Goal: Transaction & Acquisition: Book appointment/travel/reservation

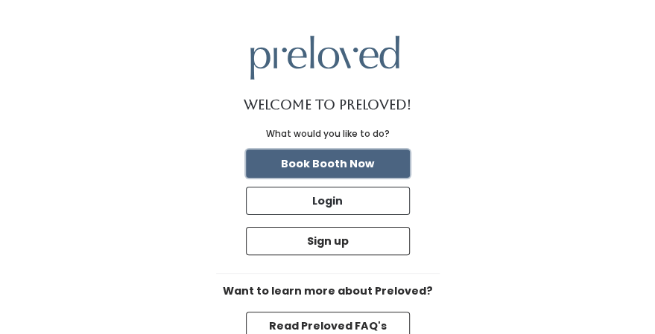
click at [357, 162] on button "Book Booth Now" at bounding box center [328, 164] width 164 height 28
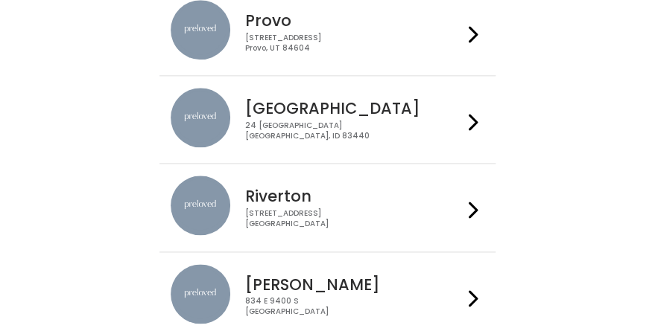
scroll to position [670, 0]
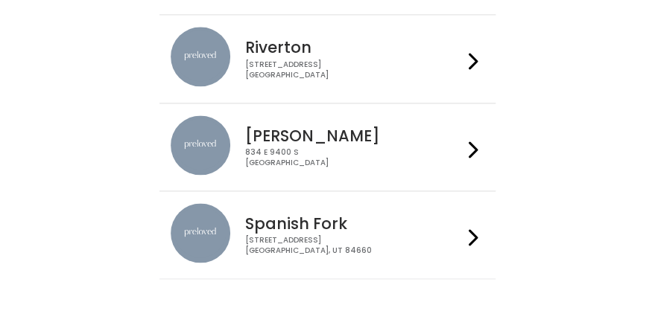
click at [337, 253] on div "Spanish Fork [STREET_ADDRESS]" at bounding box center [328, 234] width 314 height 63
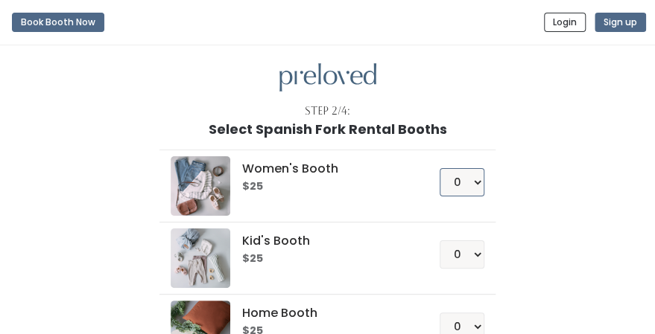
click at [450, 180] on select "0 1 2 3 4" at bounding box center [461, 182] width 45 height 28
select select "1"
click at [440, 168] on select "0 1 2 3 4" at bounding box center [461, 182] width 45 height 28
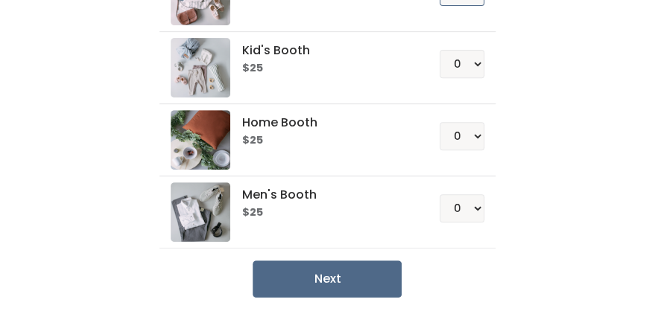
scroll to position [225, 0]
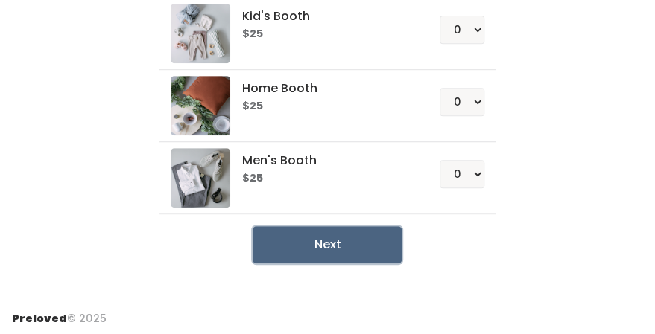
click at [362, 231] on button "Next" at bounding box center [327, 244] width 149 height 37
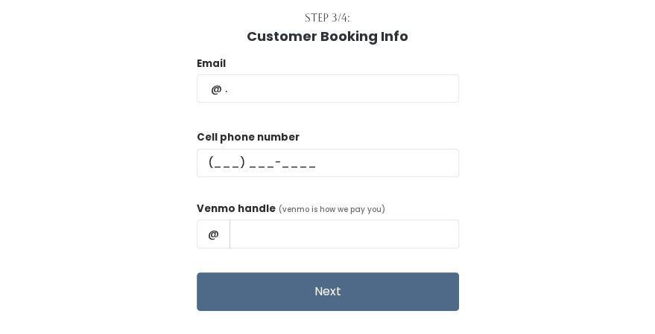
scroll to position [127, 0]
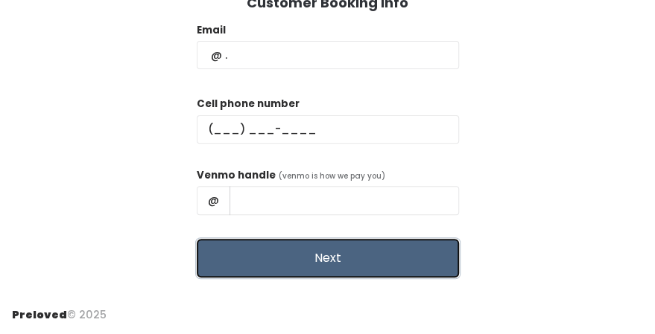
click at [345, 262] on button "Next" at bounding box center [328, 258] width 262 height 39
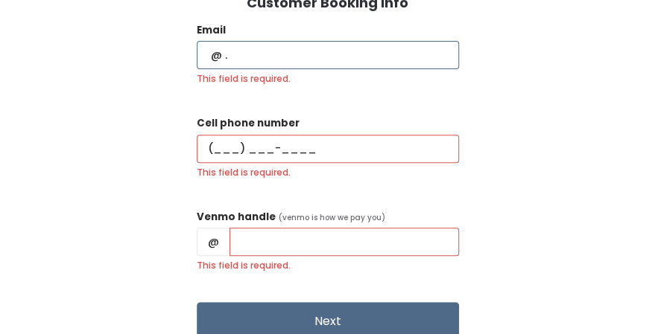
click at [354, 49] on input "This field is required." at bounding box center [328, 55] width 262 height 28
type input "shmeagan@gmail.com"
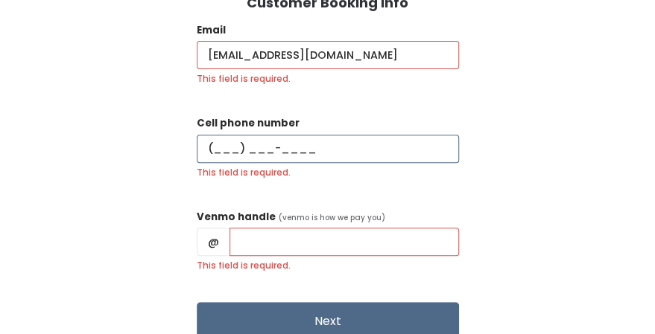
type input "(801) 636-8290"
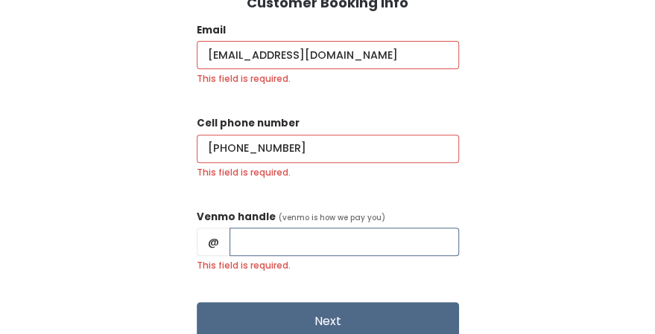
type input "Meagan Warren"
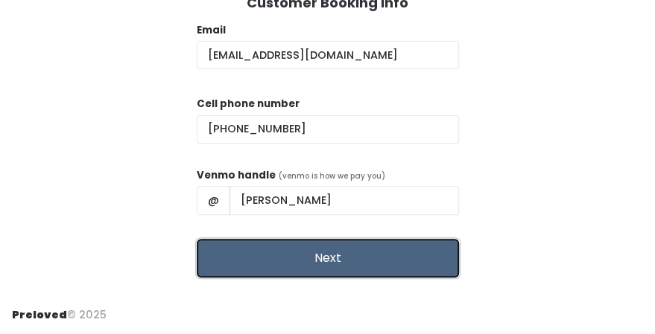
click at [374, 274] on button "Next" at bounding box center [328, 258] width 262 height 39
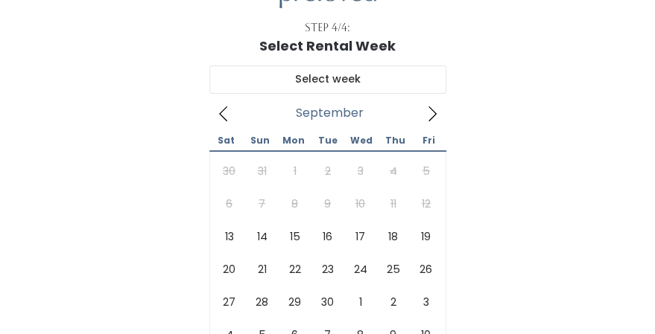
scroll to position [223, 0]
